Goal: Transaction & Acquisition: Purchase product/service

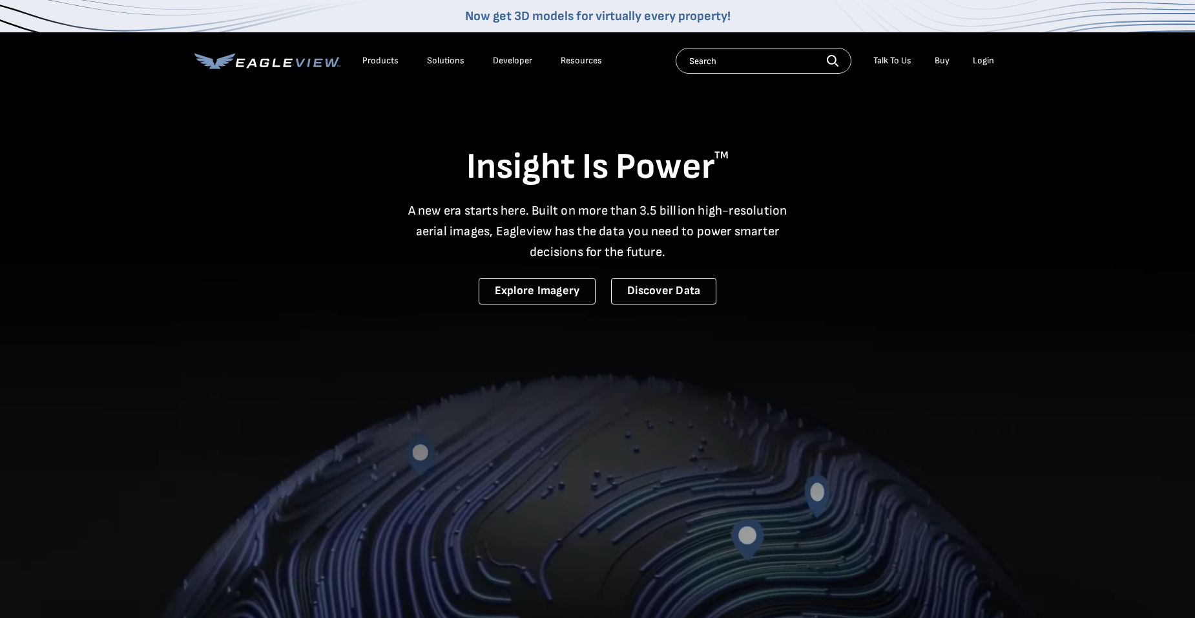
click at [767, 65] on input "text" at bounding box center [764, 61] width 176 height 26
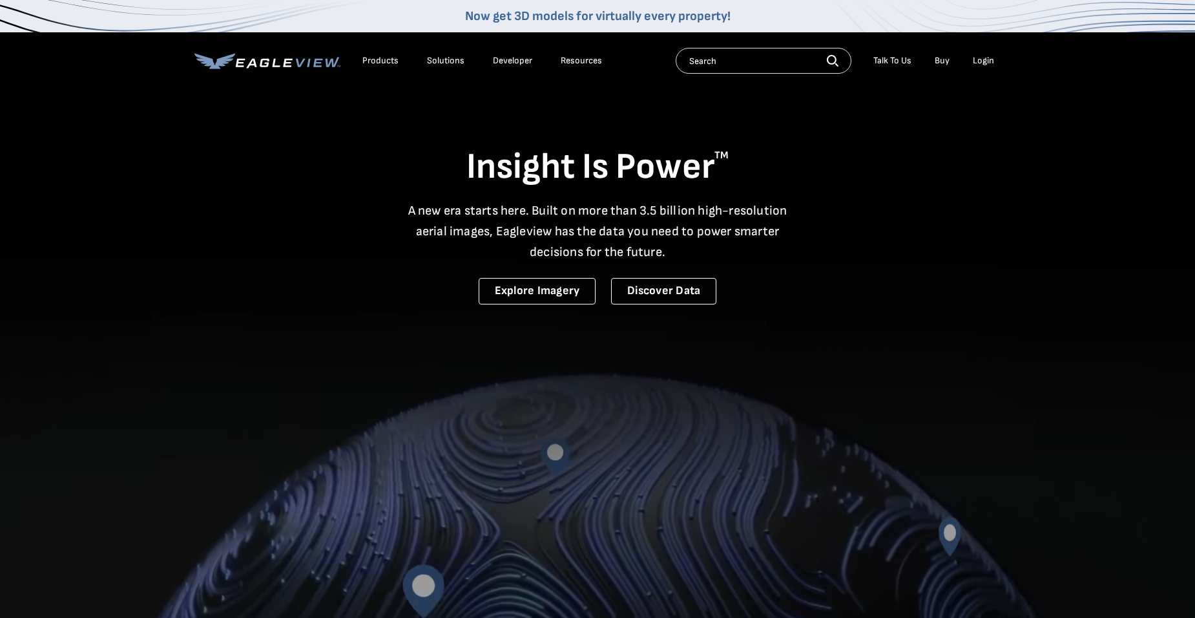
click at [990, 61] on div "Login" at bounding box center [983, 61] width 21 height 12
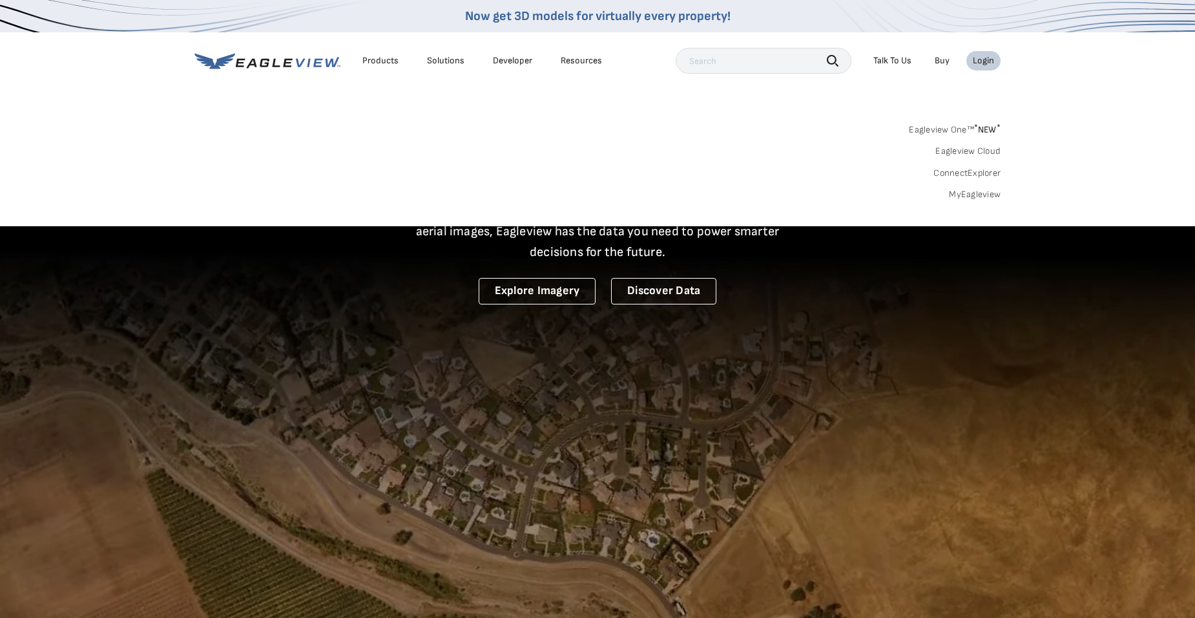
click at [969, 195] on link "MyEagleview" at bounding box center [975, 195] width 52 height 12
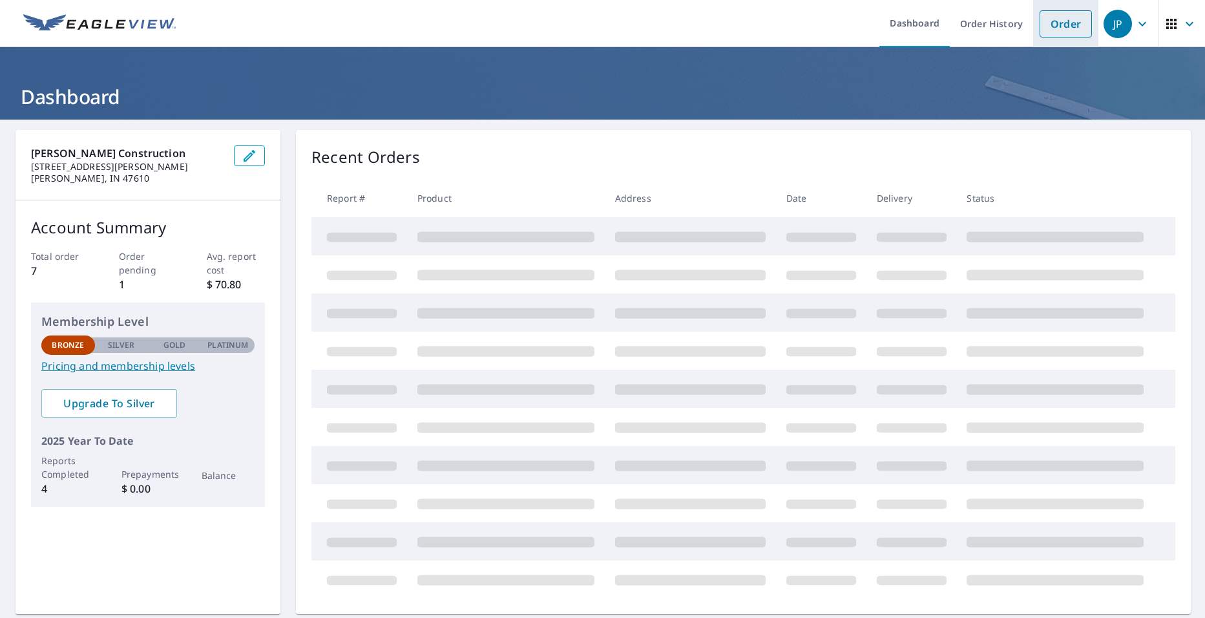
click at [1062, 26] on link "Order" at bounding box center [1066, 23] width 52 height 27
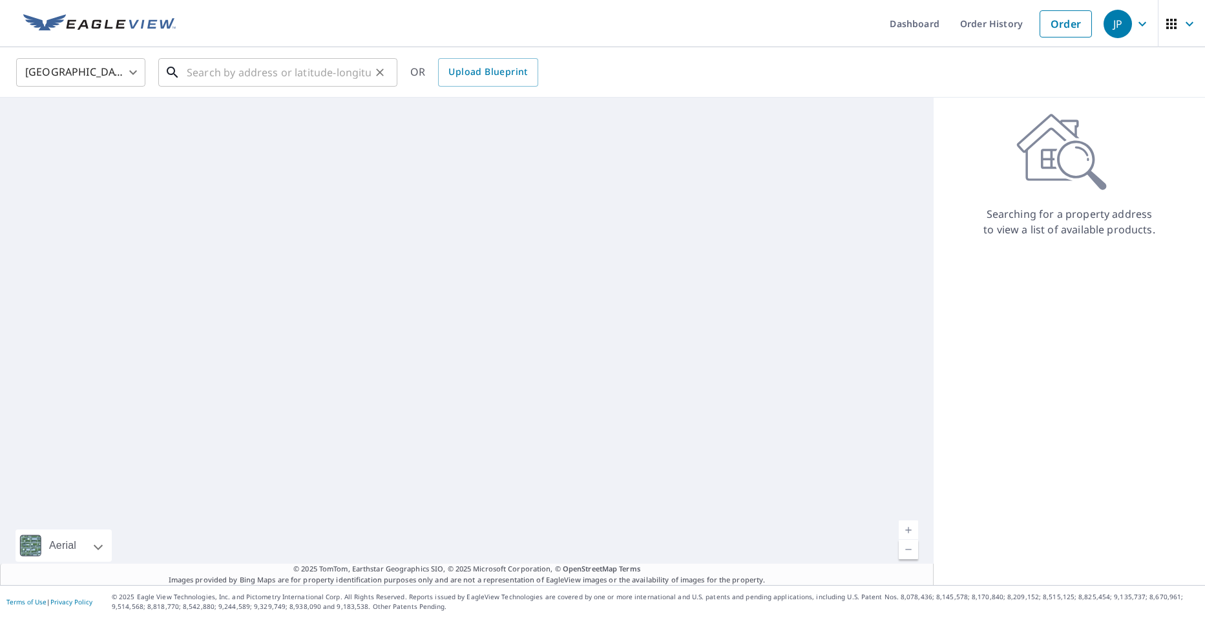
click at [302, 79] on input "text" at bounding box center [279, 72] width 184 height 36
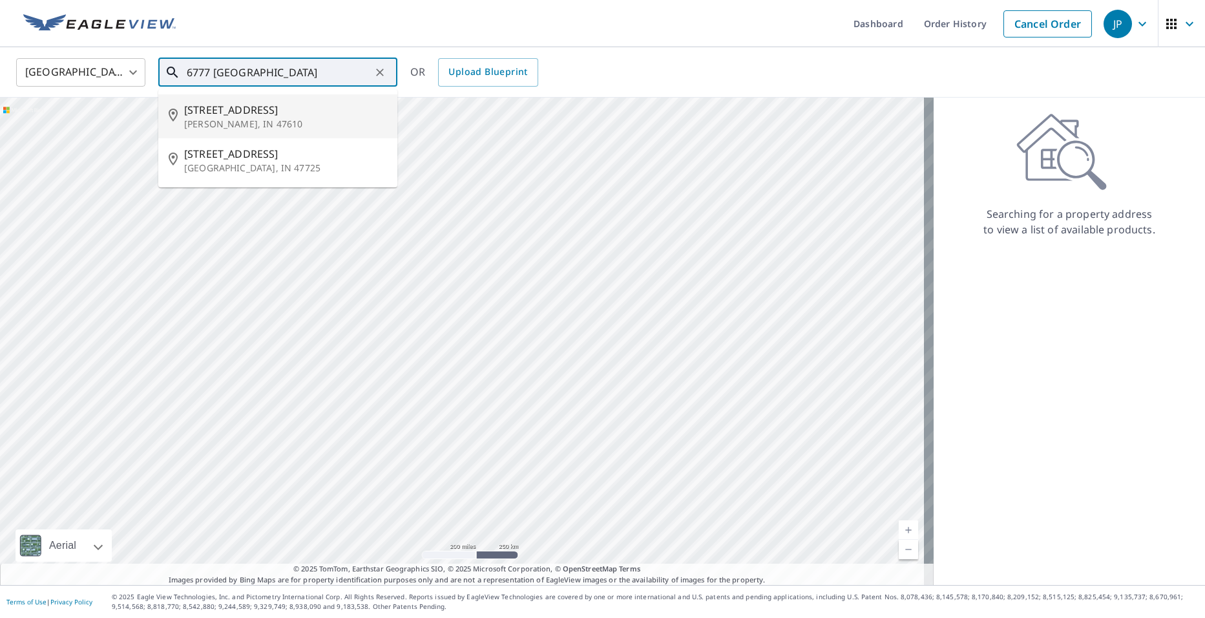
click at [269, 116] on span "[STREET_ADDRESS]" at bounding box center [285, 110] width 203 height 16
type input "[STREET_ADDRESS][PERSON_NAME]"
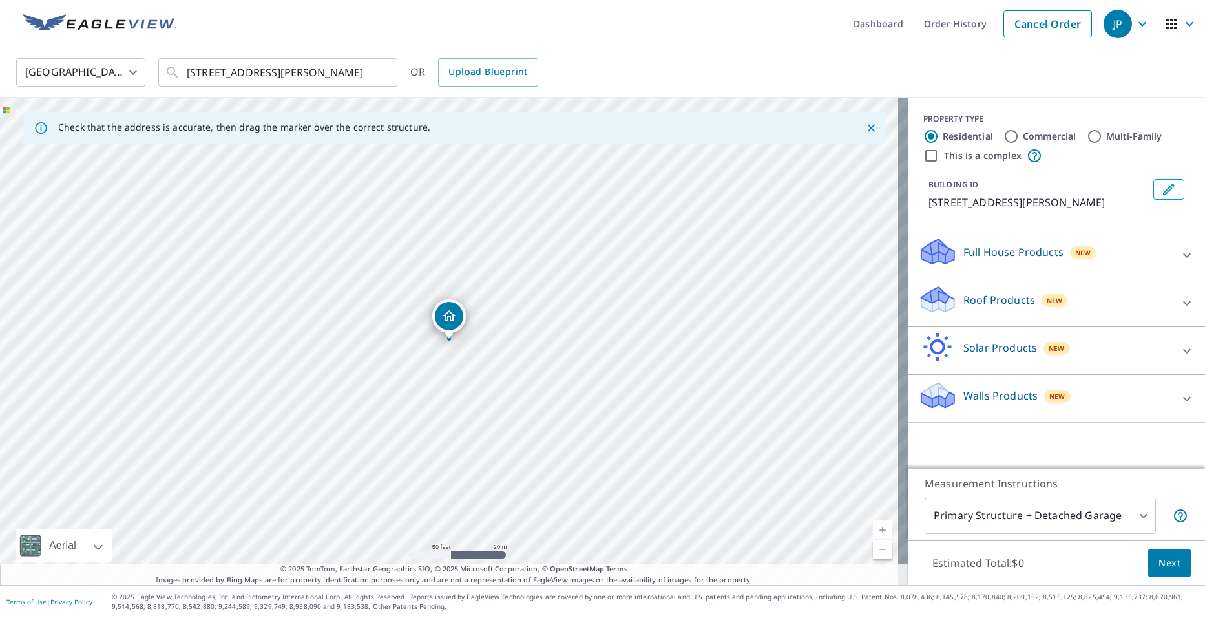
click at [965, 302] on p "Roof Products" at bounding box center [999, 300] width 72 height 16
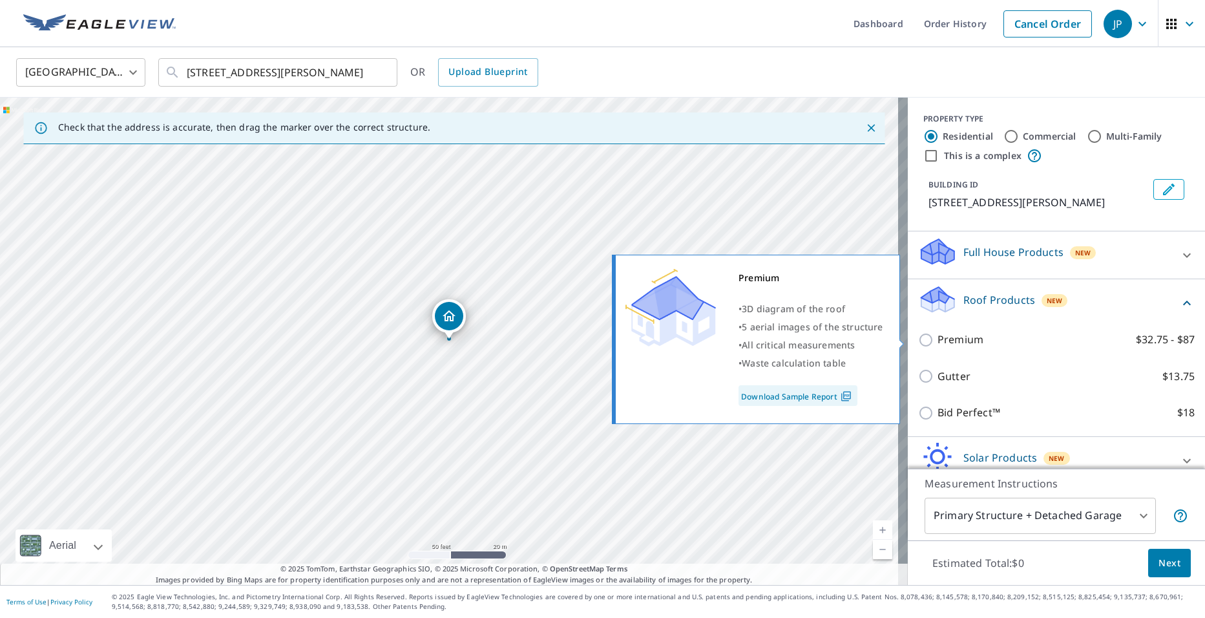
click at [991, 340] on label "Premium $32.75 - $87" at bounding box center [1066, 340] width 257 height 16
click at [938, 340] on input "Premium $32.75 - $87" at bounding box center [927, 340] width 19 height 16
checkbox input "true"
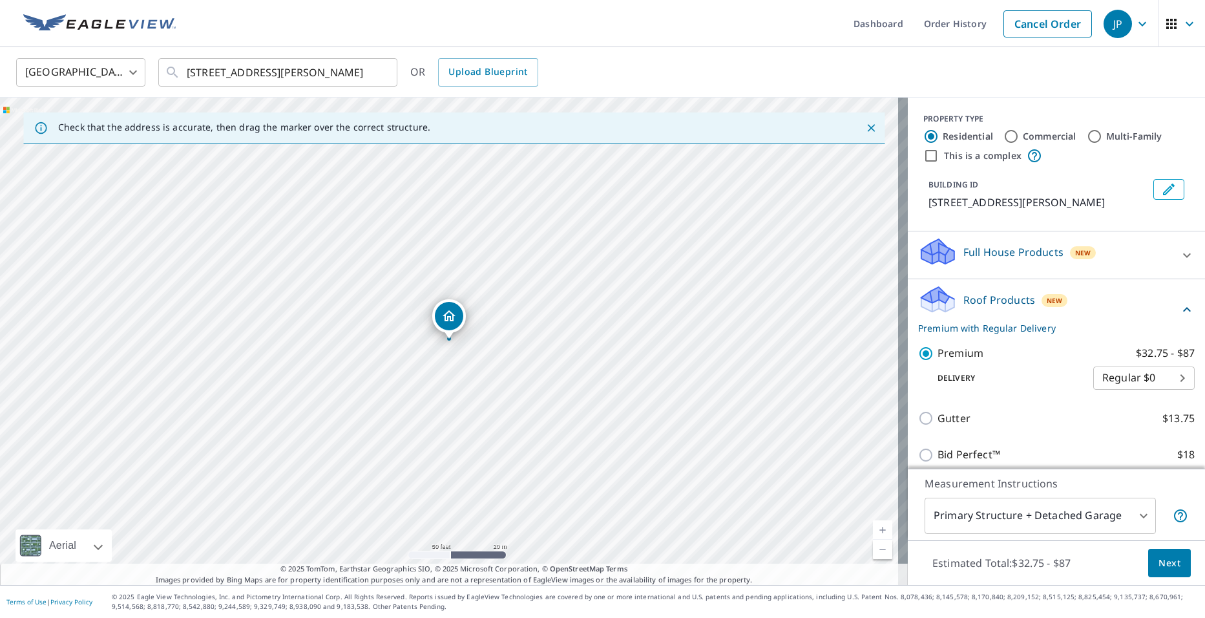
click at [1159, 561] on span "Next" at bounding box center [1170, 563] width 22 height 16
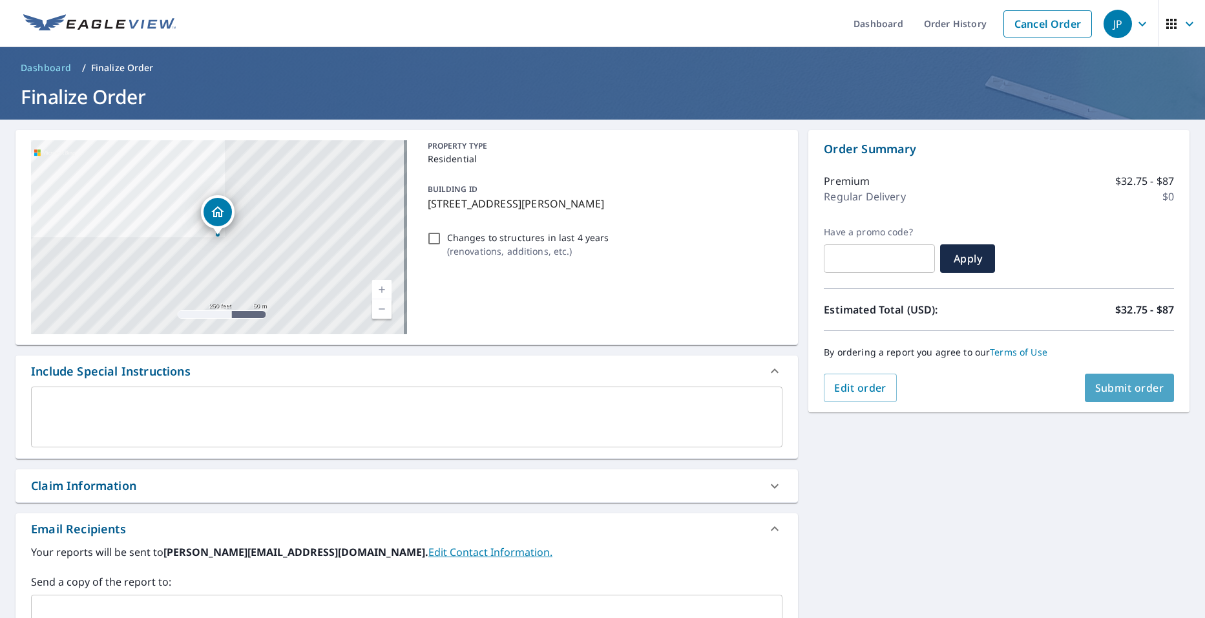
click at [1121, 388] on span "Submit order" at bounding box center [1129, 388] width 69 height 14
